Goal: Information Seeking & Learning: Learn about a topic

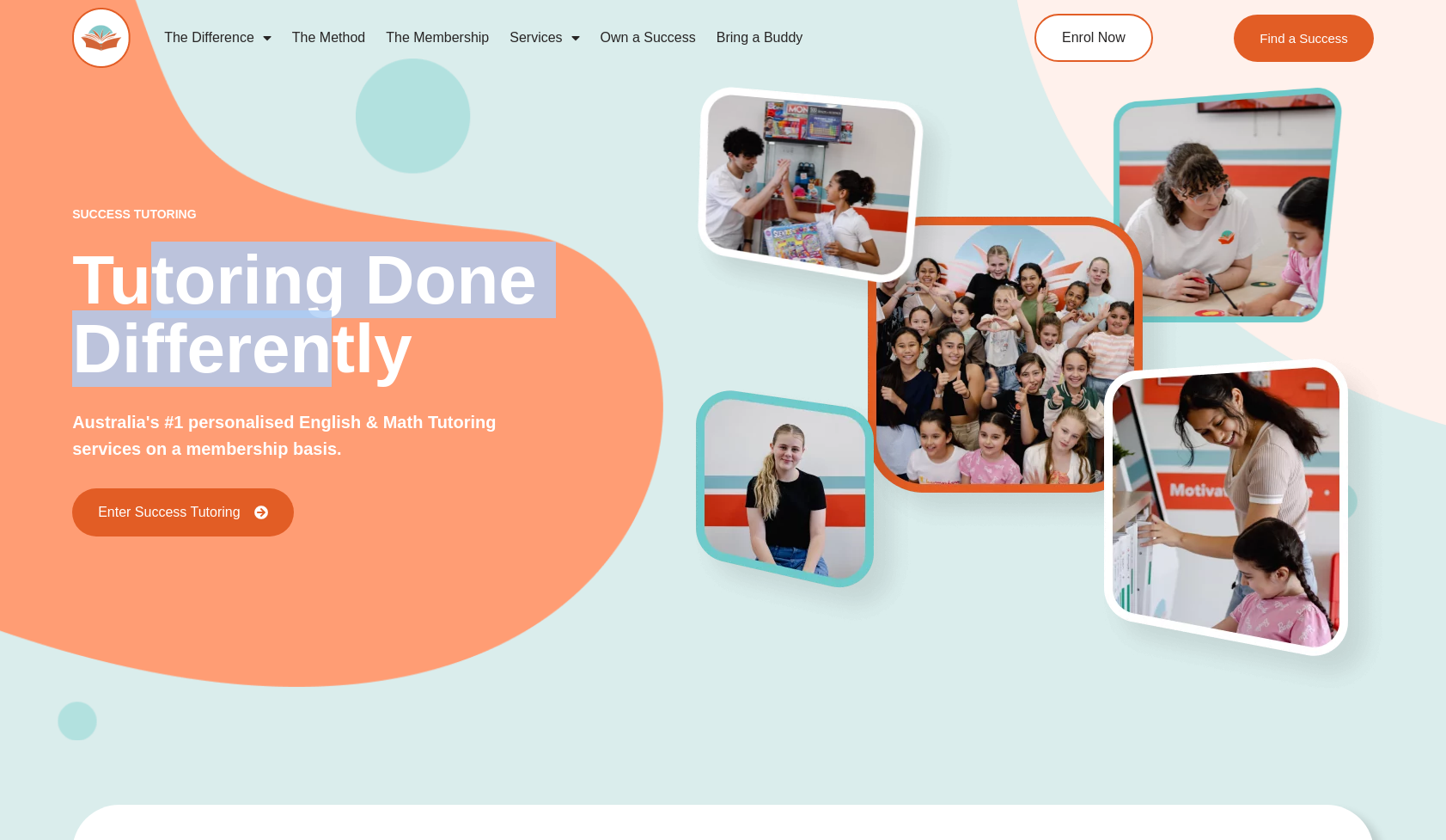
click at [847, 147] on img at bounding box center [821, 201] width 288 height 251
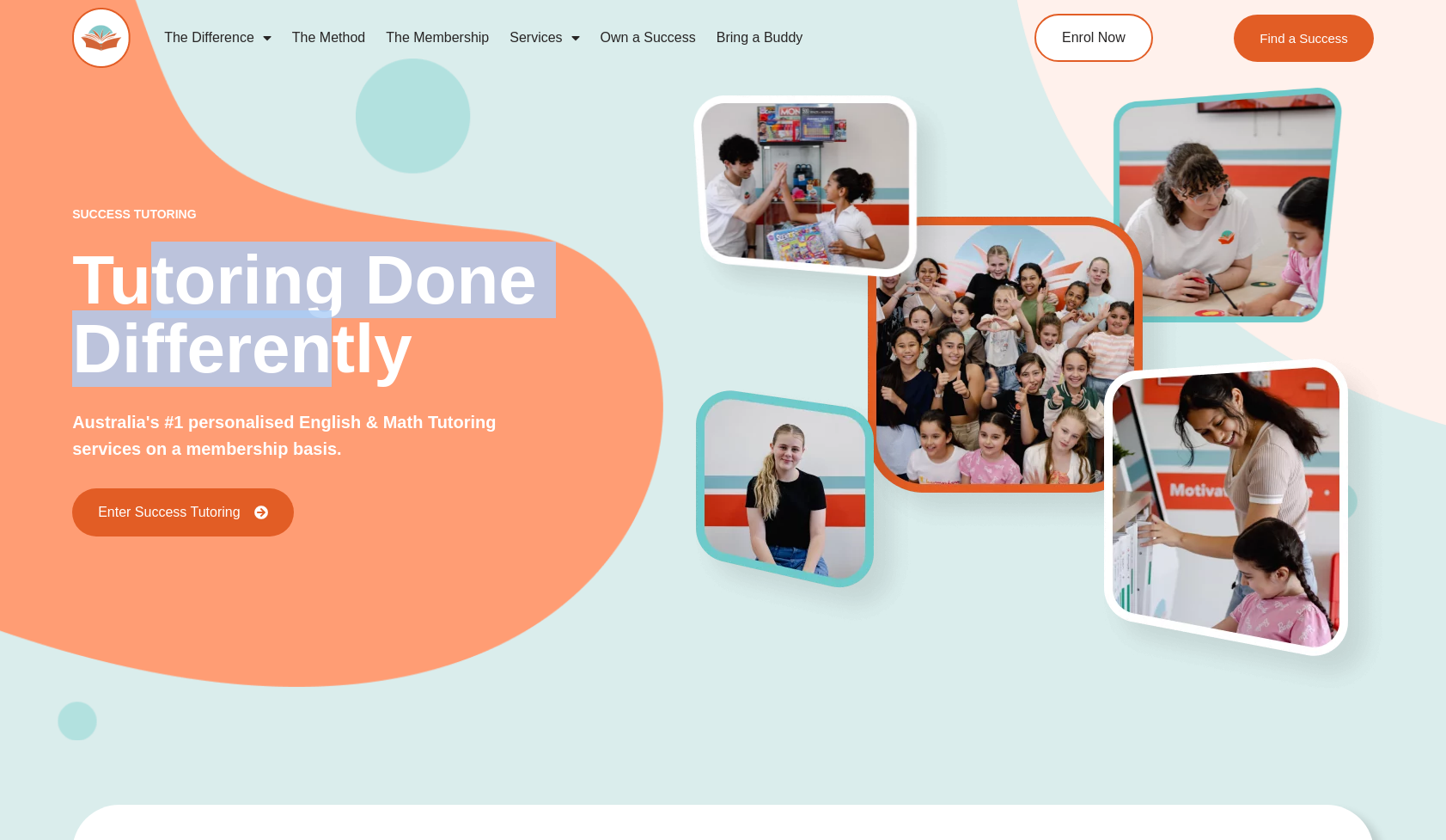
click at [759, 45] on link "Bring a Buddy" at bounding box center [760, 38] width 107 height 39
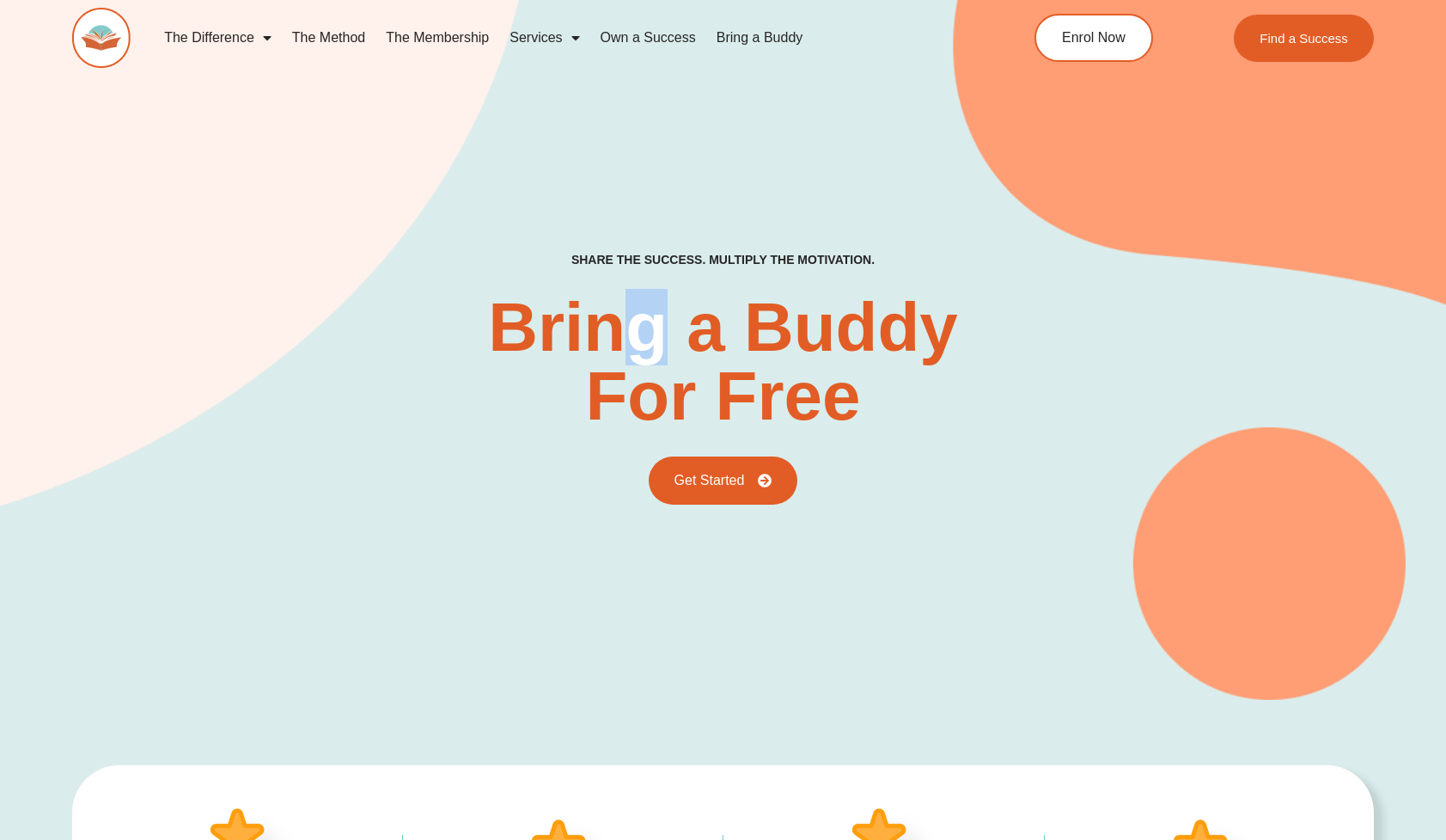
drag, startPoint x: 653, startPoint y: 307, endPoint x: 673, endPoint y: 327, distance: 28.3
click at [673, 328] on h2 "Bring a Buddy For Free" at bounding box center [723, 362] width 470 height 137
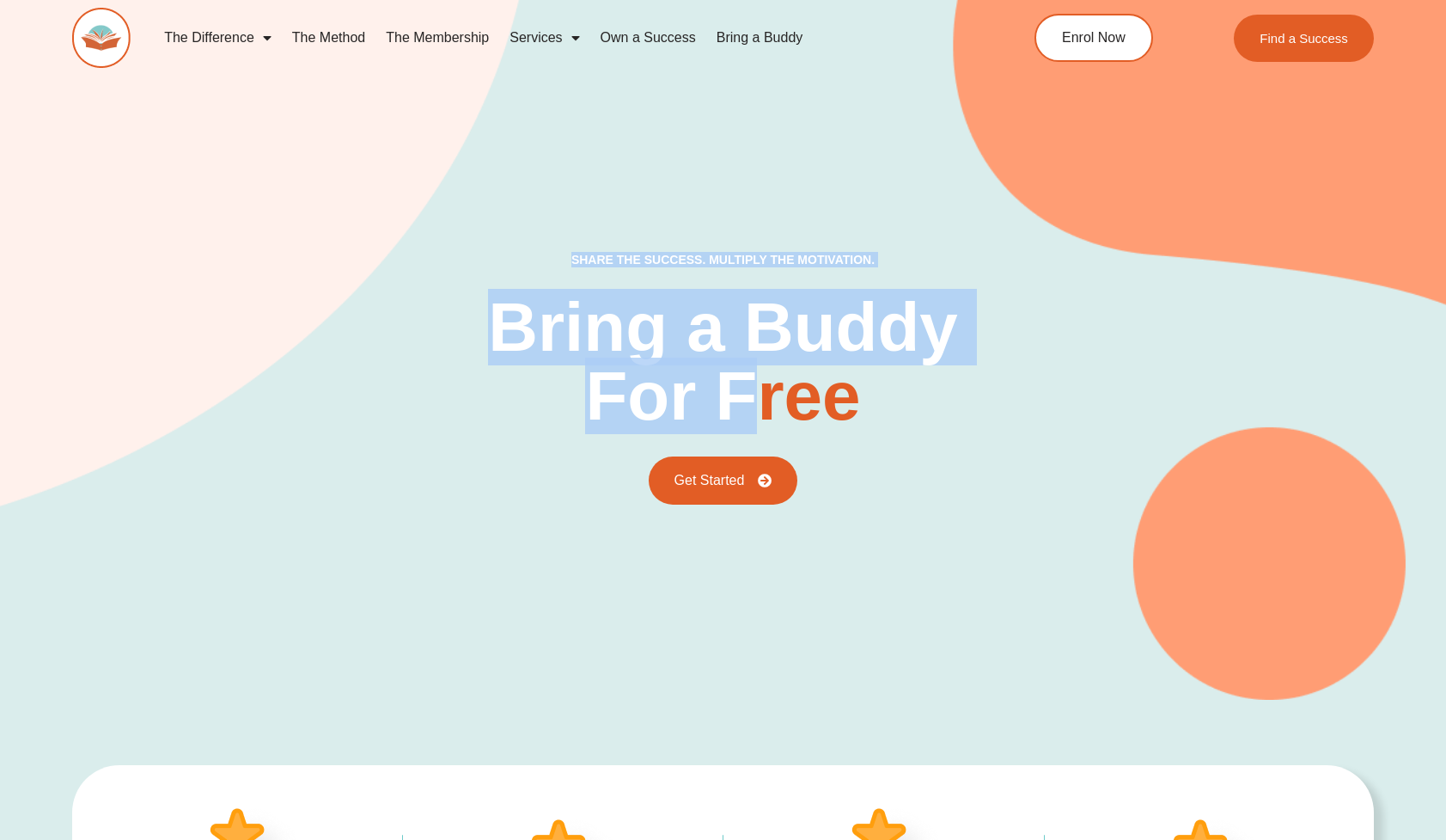
drag, startPoint x: 765, startPoint y: 419, endPoint x: 690, endPoint y: 244, distance: 190.4
click at [690, 243] on div "Share the success. Multiply the motivation. Bring a Buddy For Free Get Started" at bounding box center [723, 319] width 1302 height 760
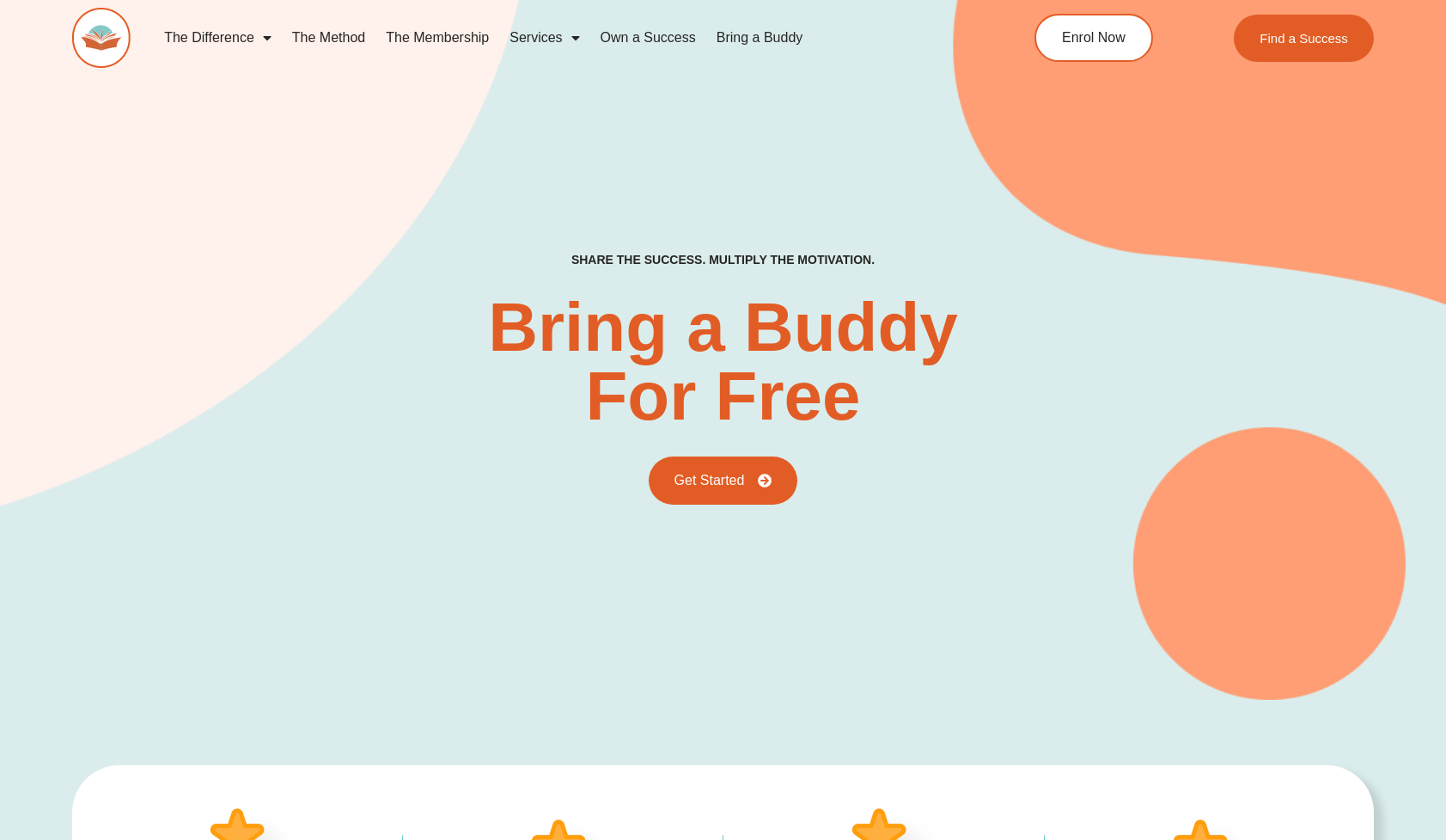
click at [703, 352] on h2 "Bring a Buddy For Free" at bounding box center [723, 362] width 470 height 137
